Goal: Find specific page/section: Find specific page/section

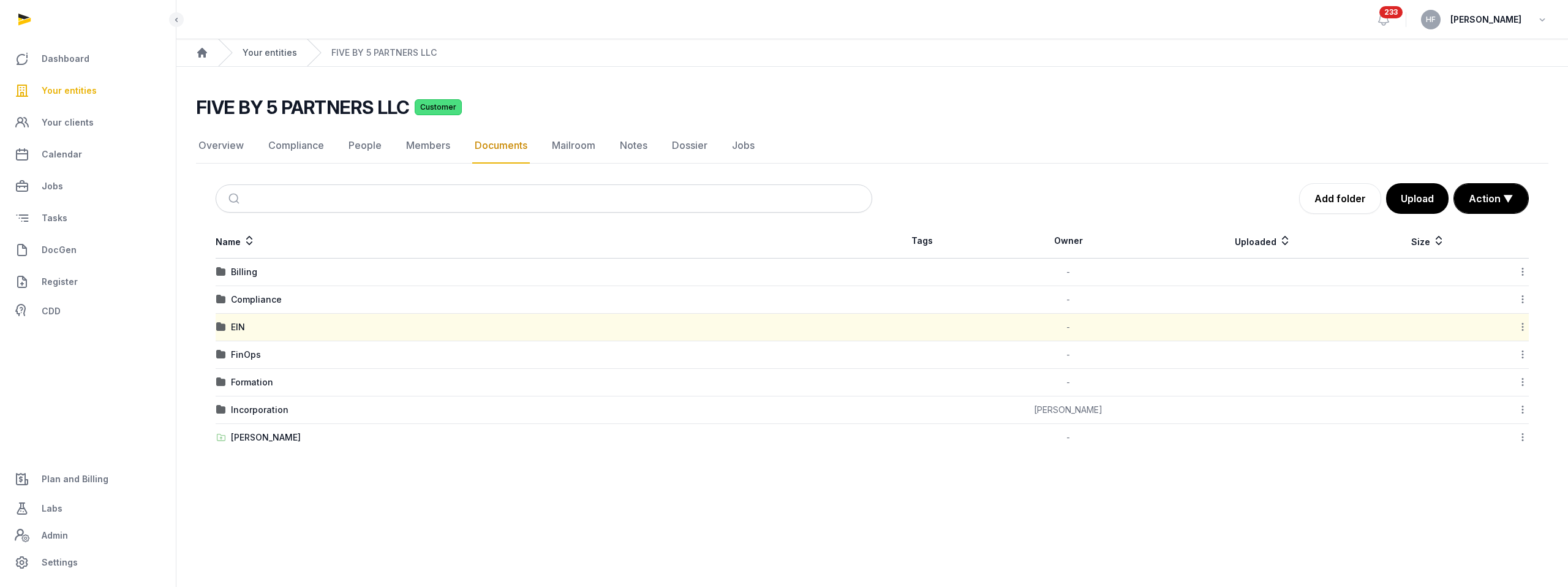
click at [273, 54] on link "Your entities" at bounding box center [270, 53] width 55 height 13
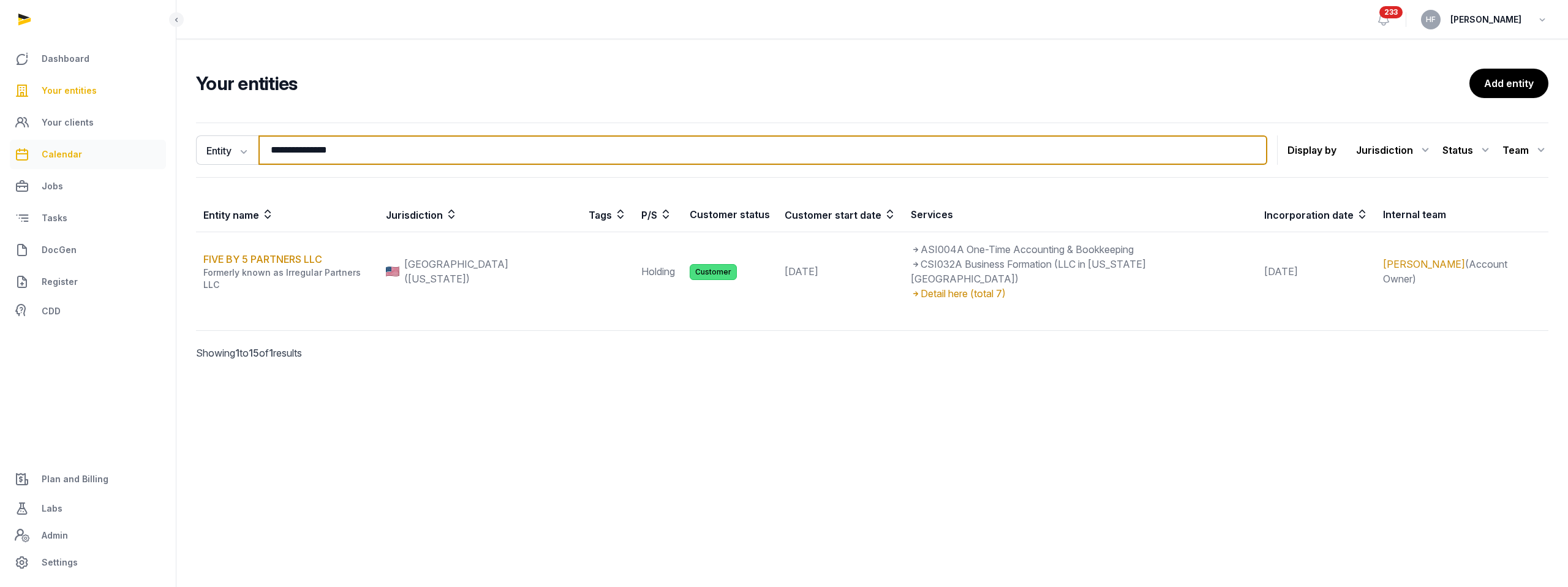
drag, startPoint x: 358, startPoint y: 150, endPoint x: 158, endPoint y: 150, distance: 200.0
click at [172, 150] on div "**********" at bounding box center [784, 293] width 1568 height 587
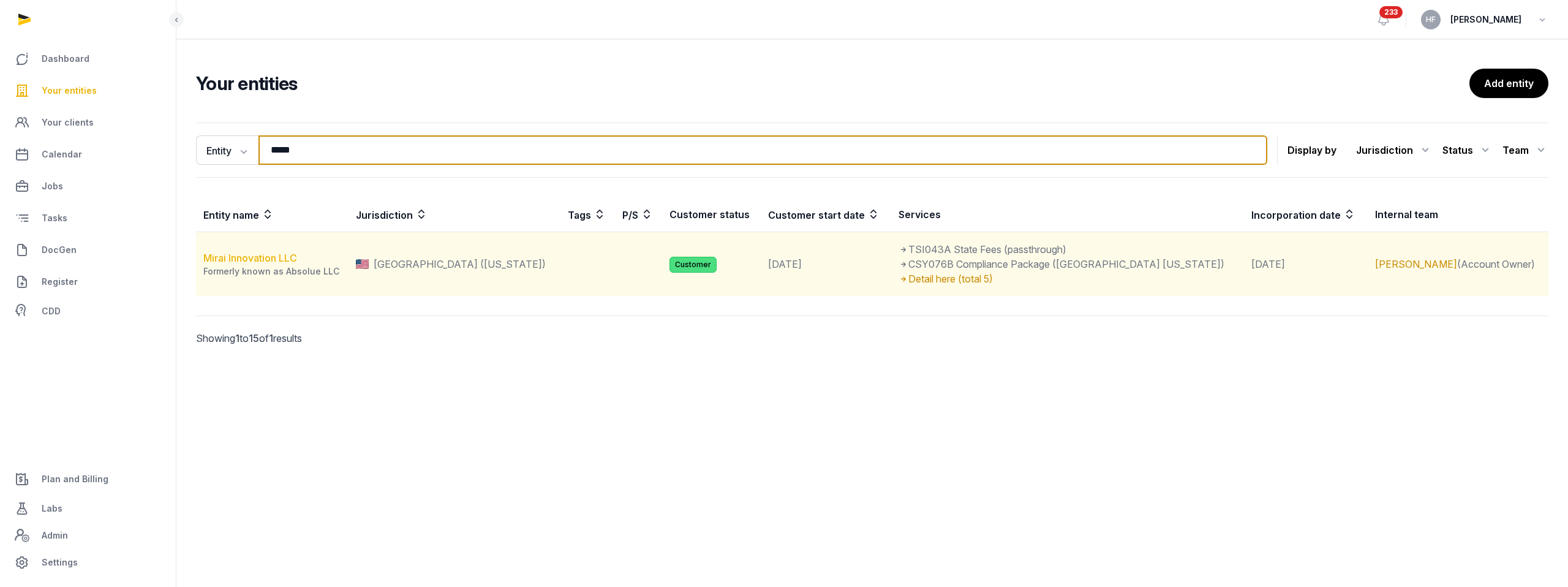
type input "*****"
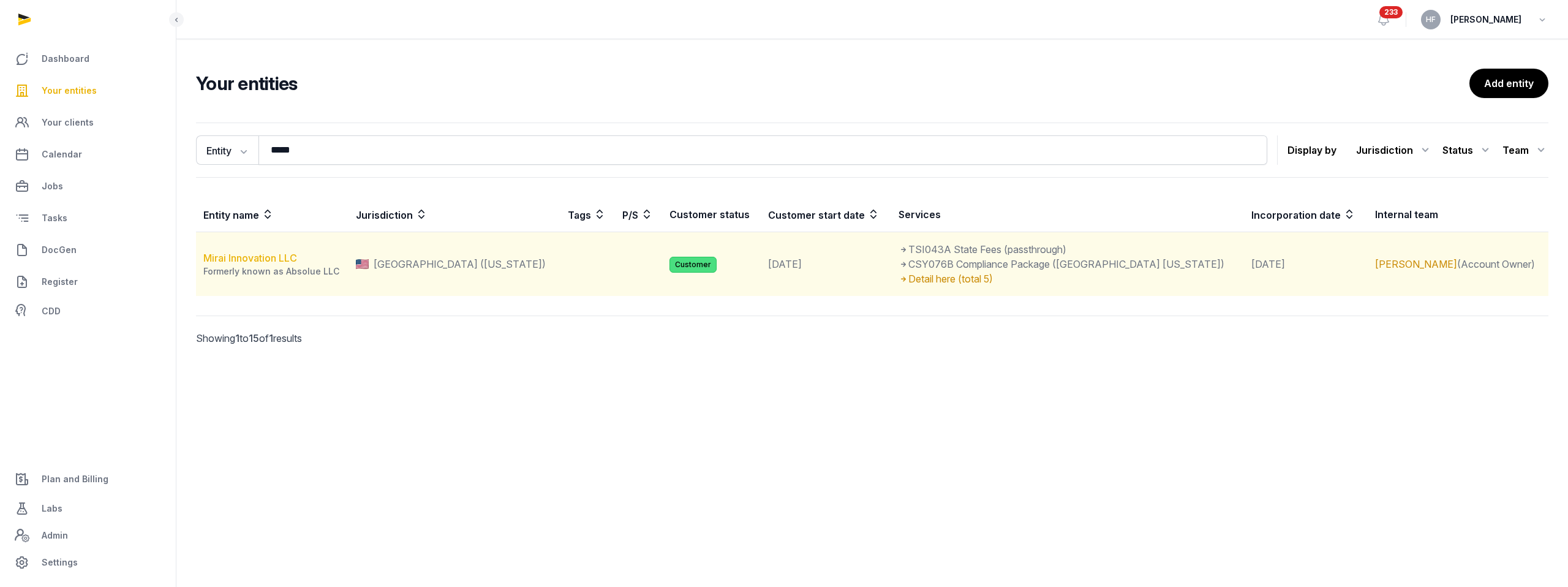
click at [286, 261] on link "Mirai Innovation LLC" at bounding box center [250, 258] width 94 height 13
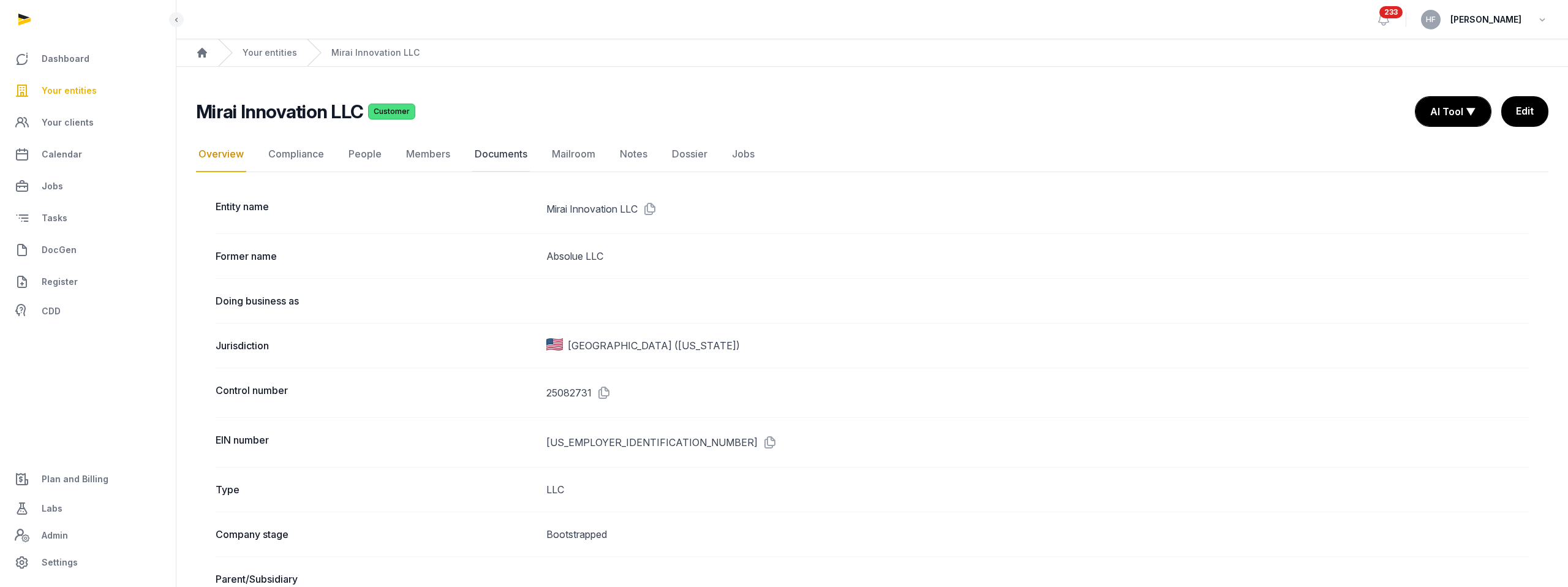
click at [504, 153] on link "Documents" at bounding box center [501, 155] width 57 height 36
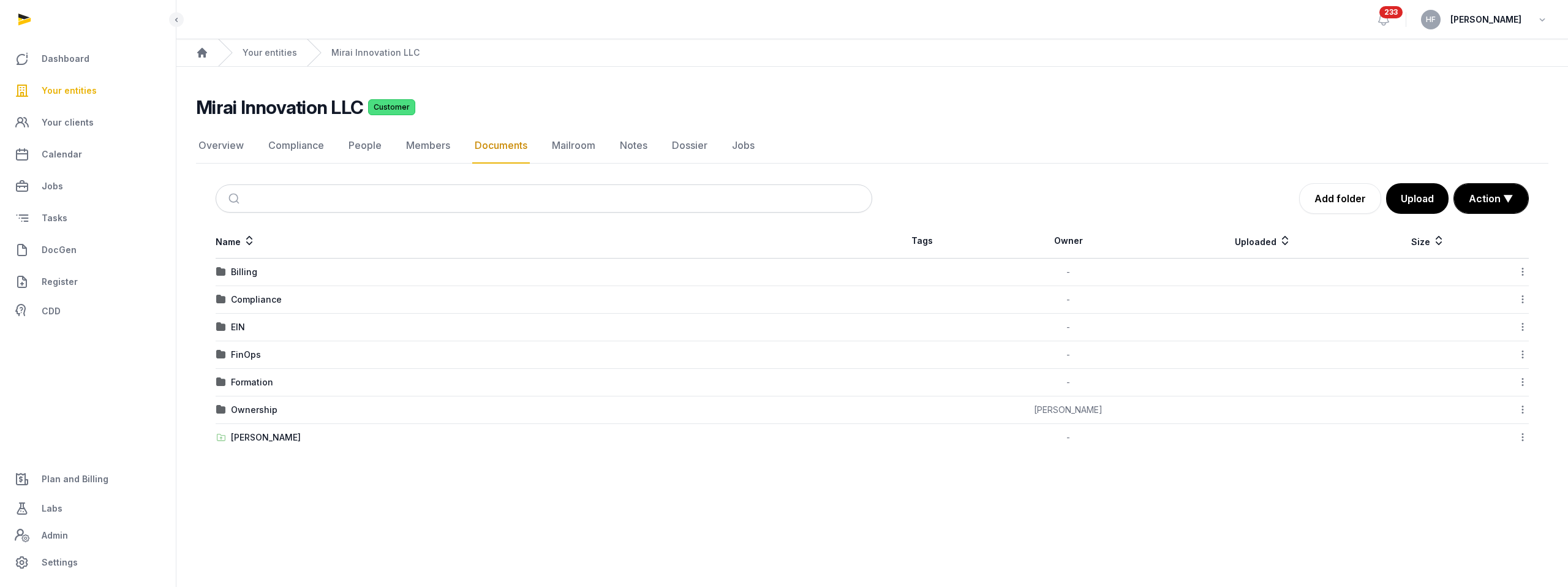
click at [235, 328] on div "EIN" at bounding box center [238, 327] width 14 height 13
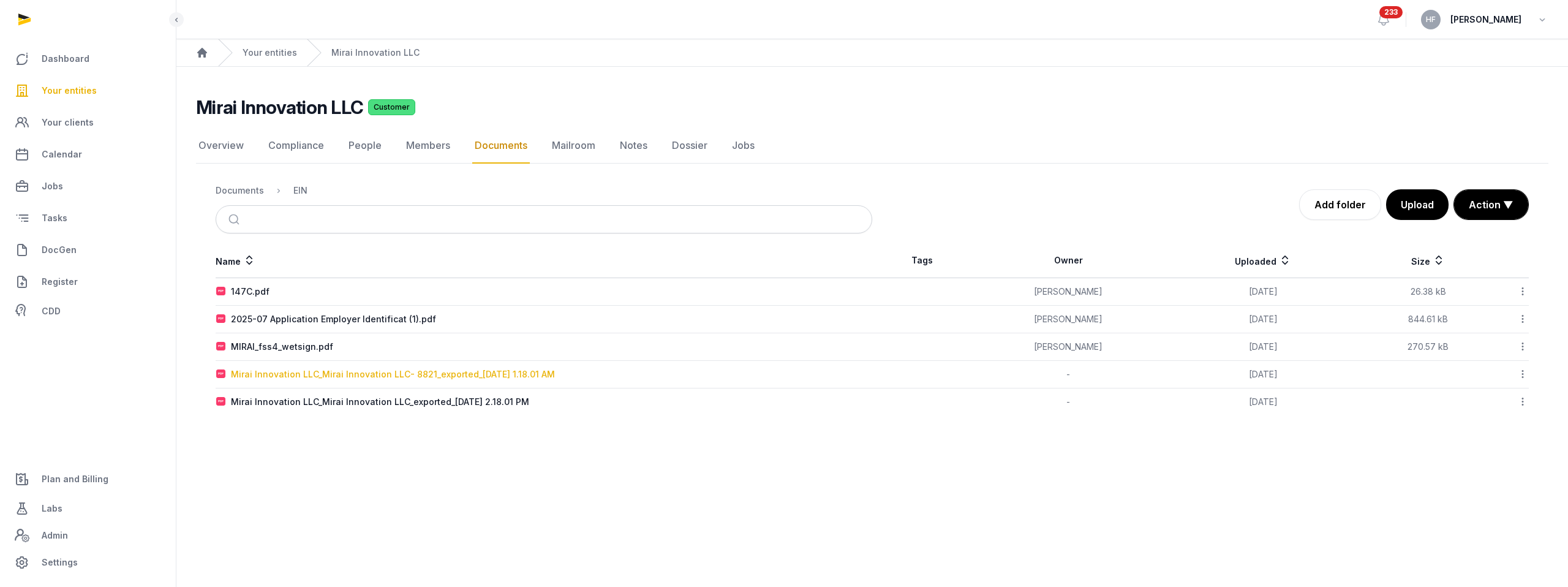
click at [490, 375] on div "Mirai Innovation LLC_Mirai Innovation LLC- 8821_exported_[DATE] 1.18.01 AM" at bounding box center [393, 374] width 324 height 13
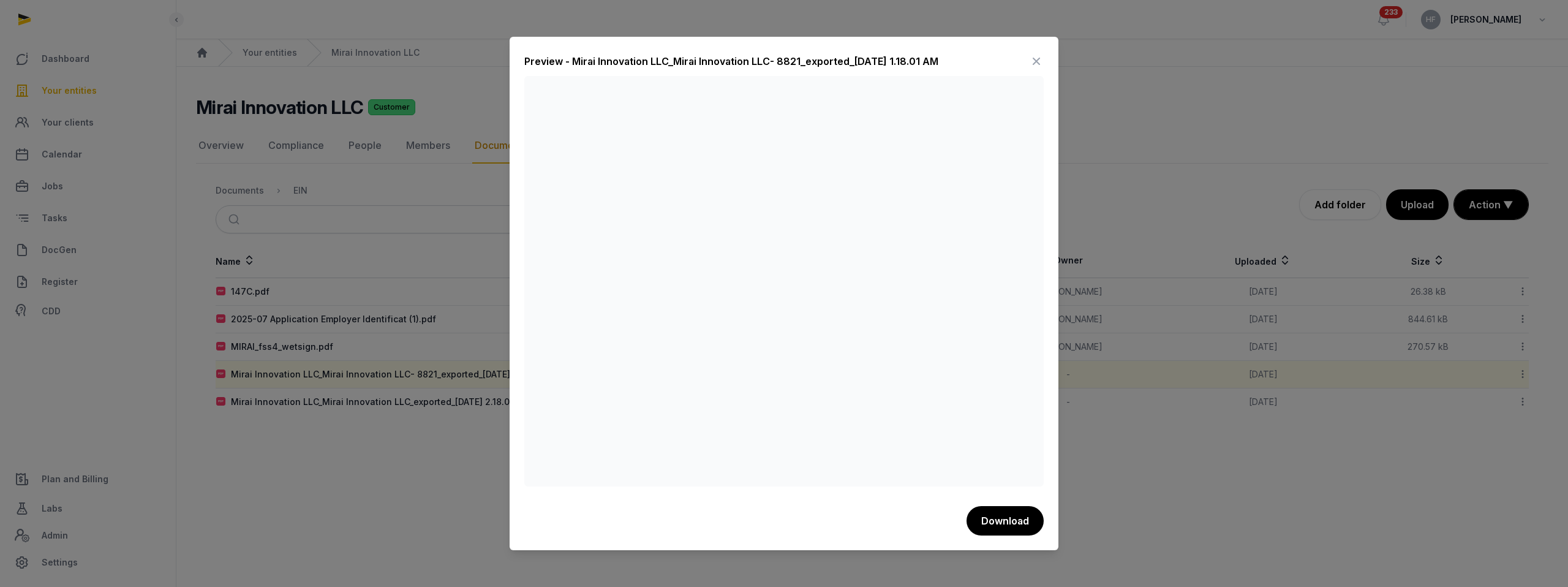
click at [1038, 60] on icon at bounding box center [1036, 61] width 15 height 20
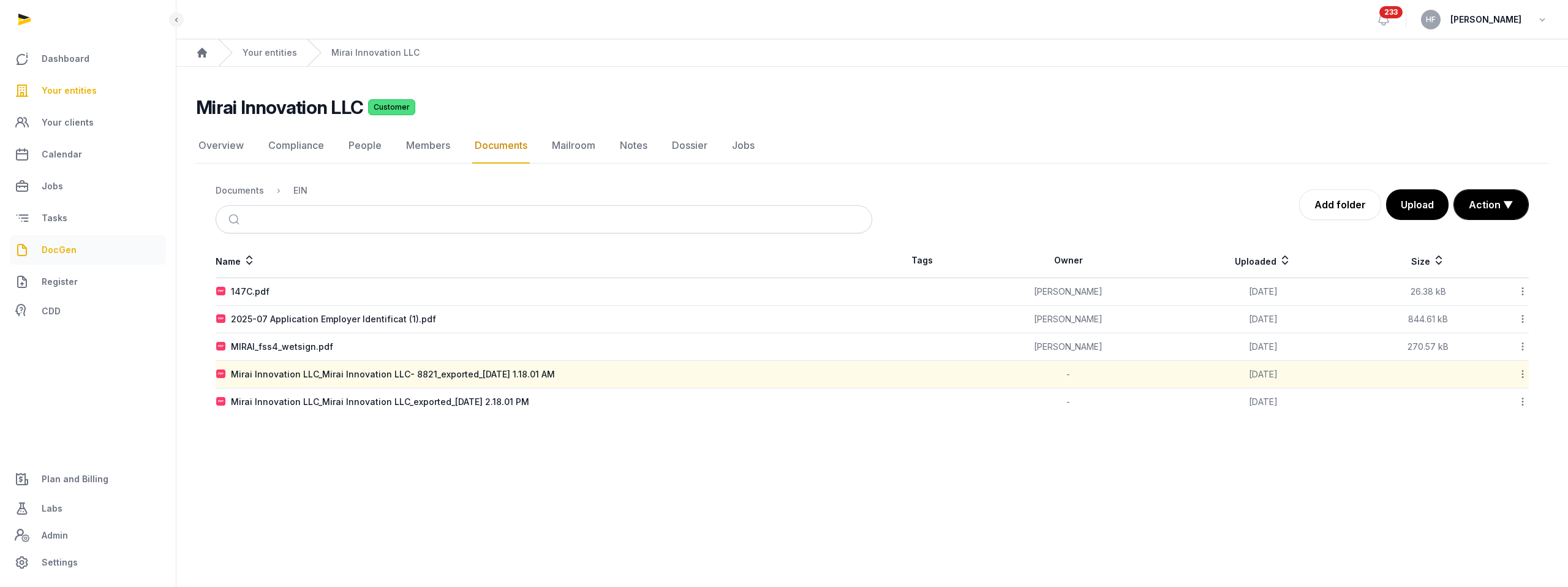
click at [73, 243] on span "DocGen" at bounding box center [59, 250] width 35 height 15
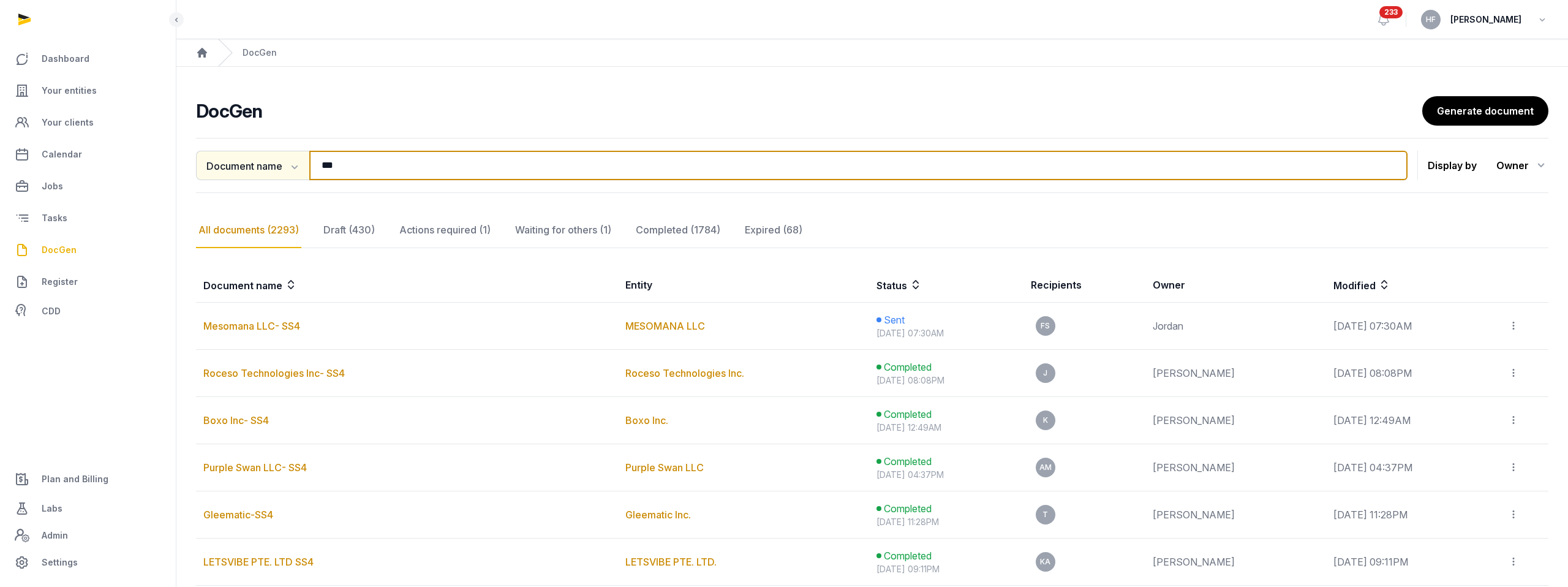
drag, startPoint x: 377, startPoint y: 164, endPoint x: 288, endPoint y: 164, distance: 89.0
click at [291, 164] on div "Document name Document name Entity Recipient *** Search" at bounding box center [802, 165] width 1212 height 30
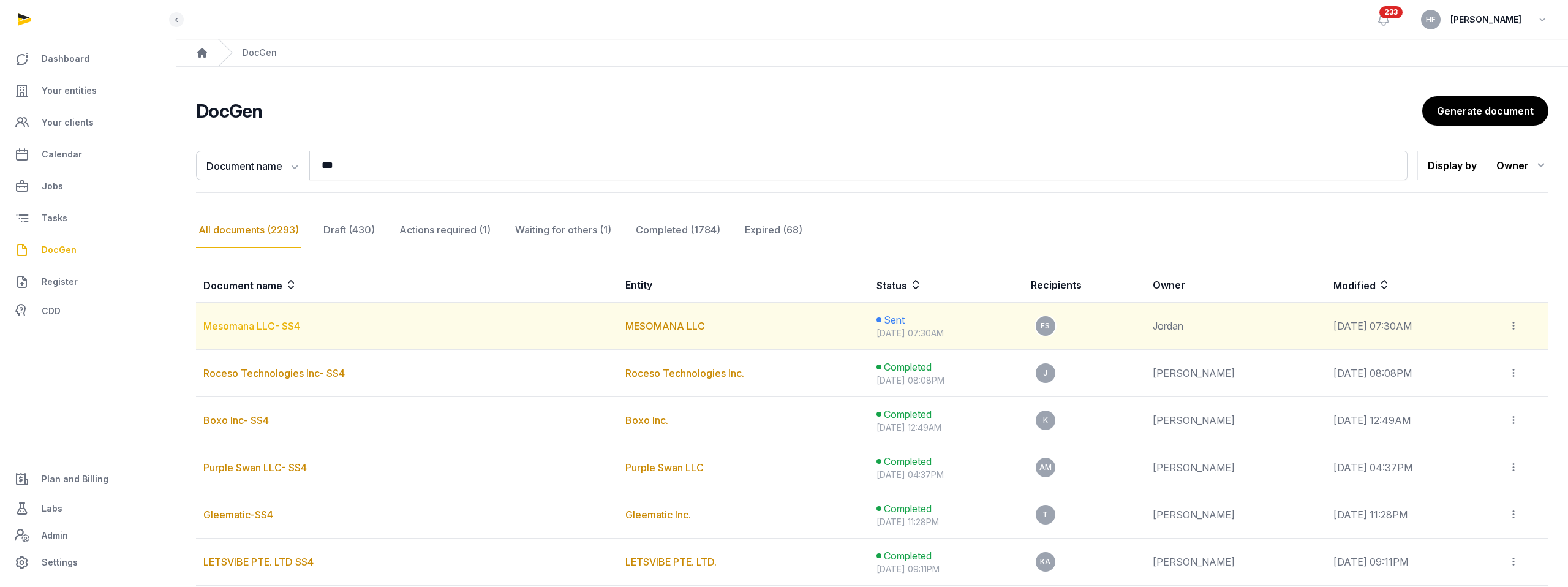
click at [275, 326] on link "Mesomana LLC- SS4" at bounding box center [251, 326] width 97 height 13
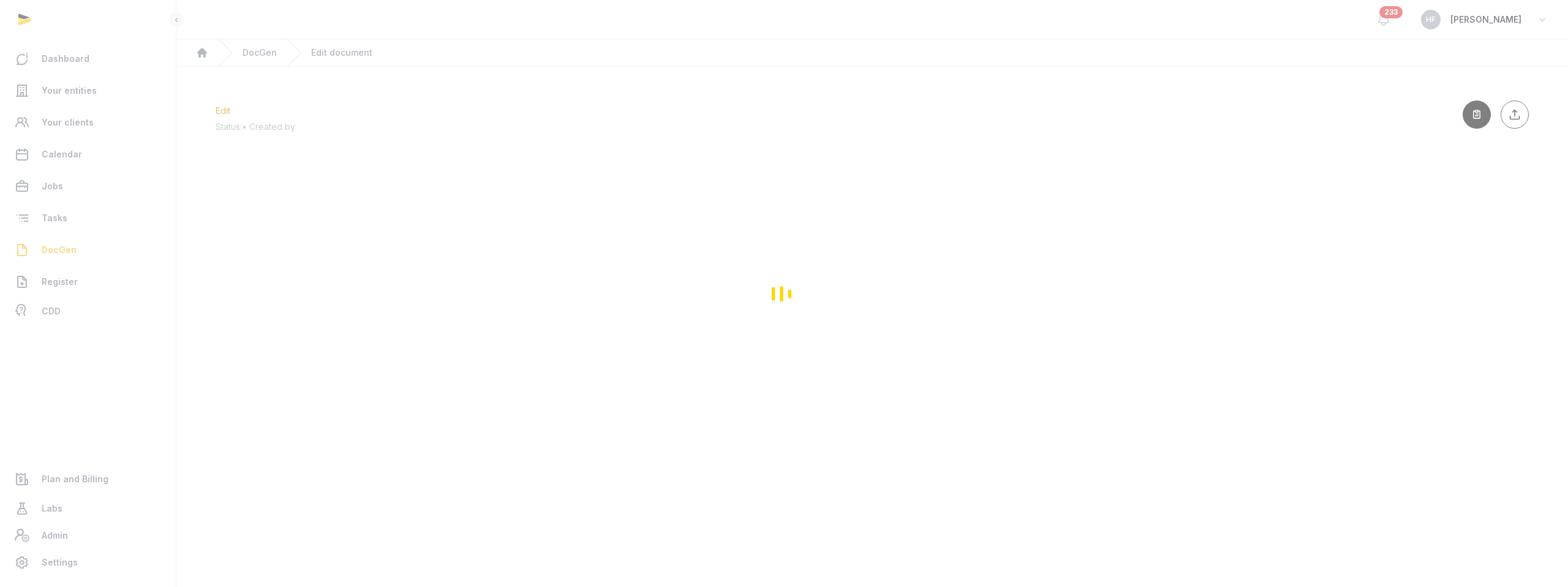
click at [275, 326] on div "Loading" at bounding box center [784, 293] width 1568 height 587
click at [263, 55] on div "Loading" at bounding box center [784, 293] width 1568 height 587
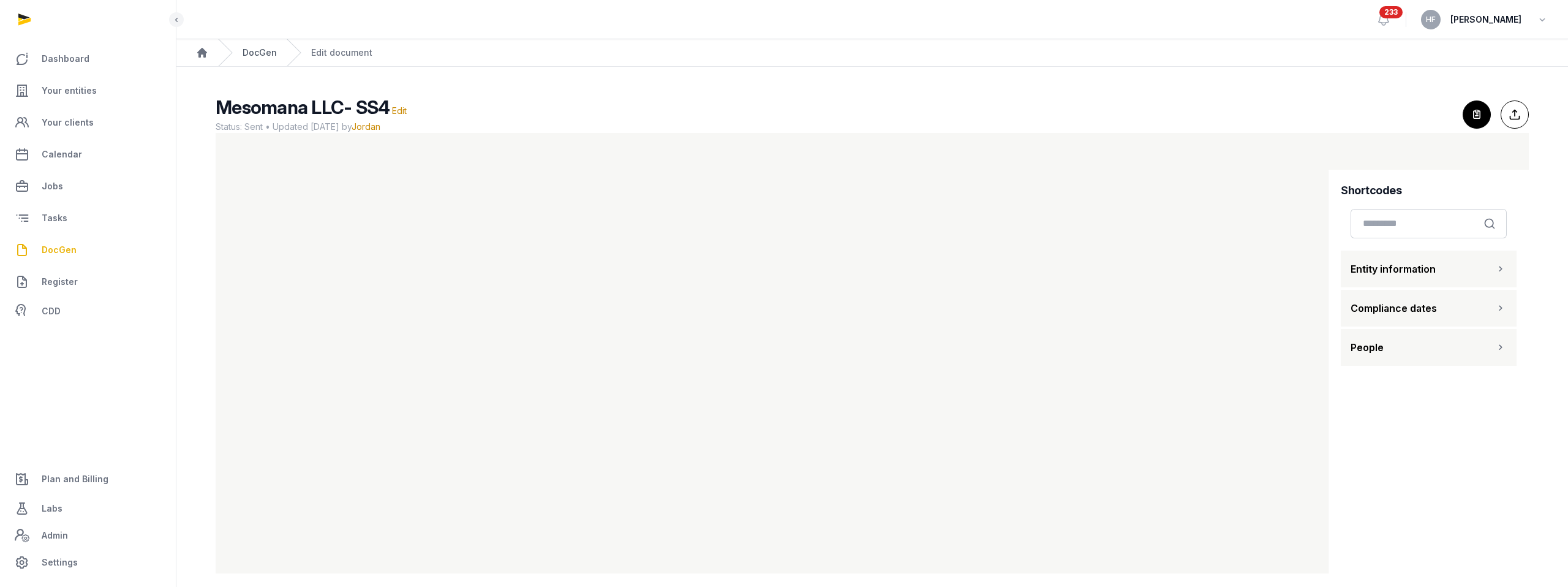
click at [272, 48] on link "DocGen" at bounding box center [260, 53] width 34 height 13
